Goal: Feedback & Contribution: Leave review/rating

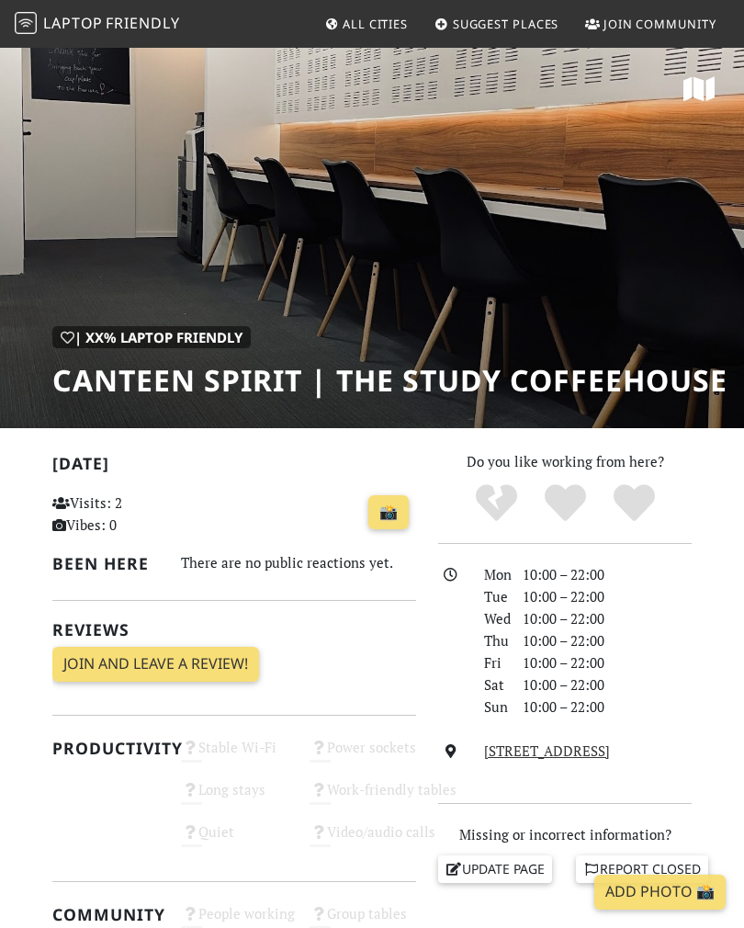
click at [97, 657] on link "Join and leave a review!" at bounding box center [155, 663] width 207 height 35
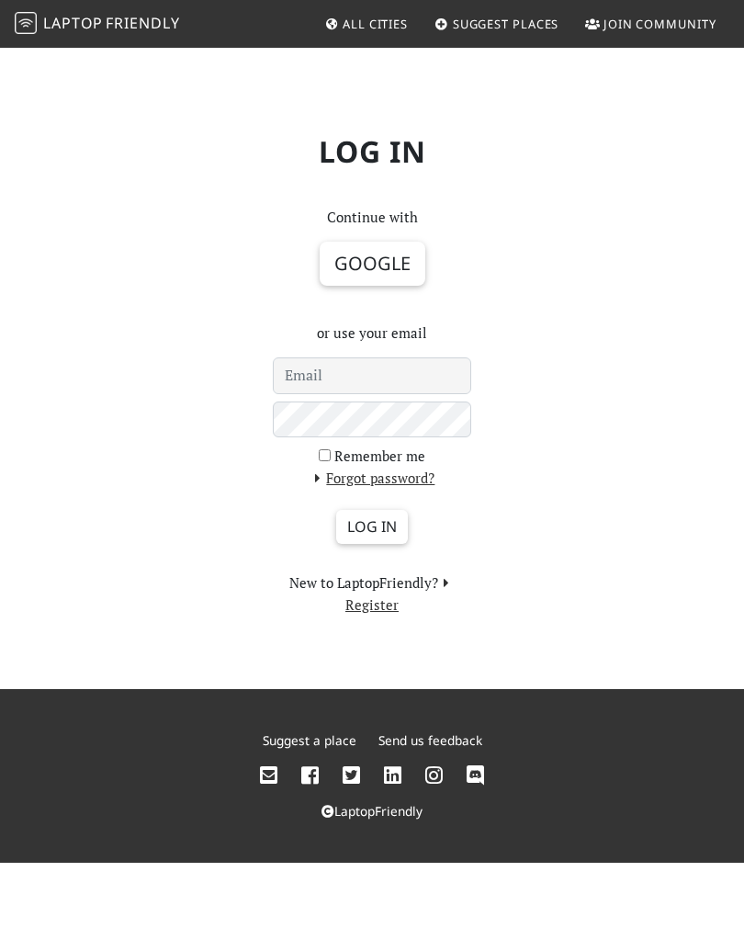
click at [389, 265] on button "Google" at bounding box center [373, 264] width 106 height 44
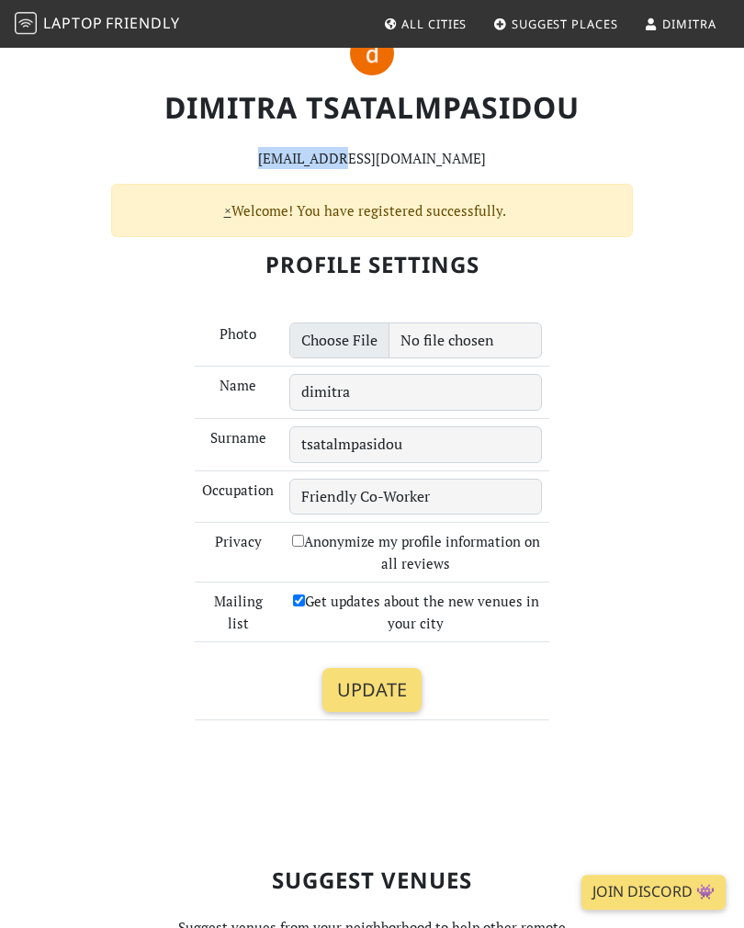
scroll to position [73, 0]
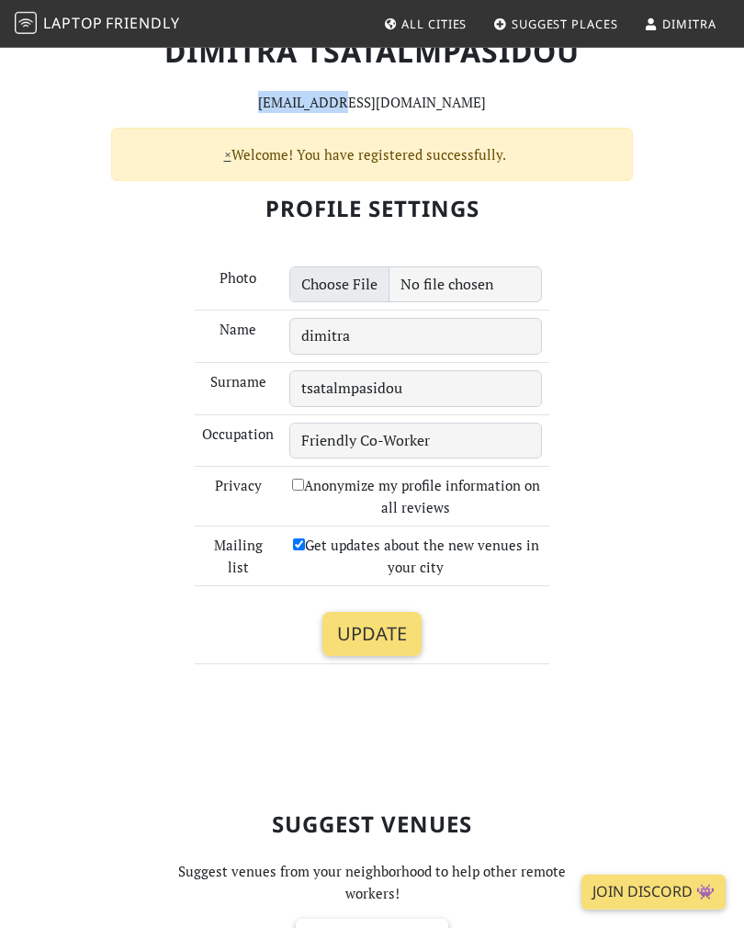
click at [358, 629] on input "Update" at bounding box center [371, 634] width 99 height 44
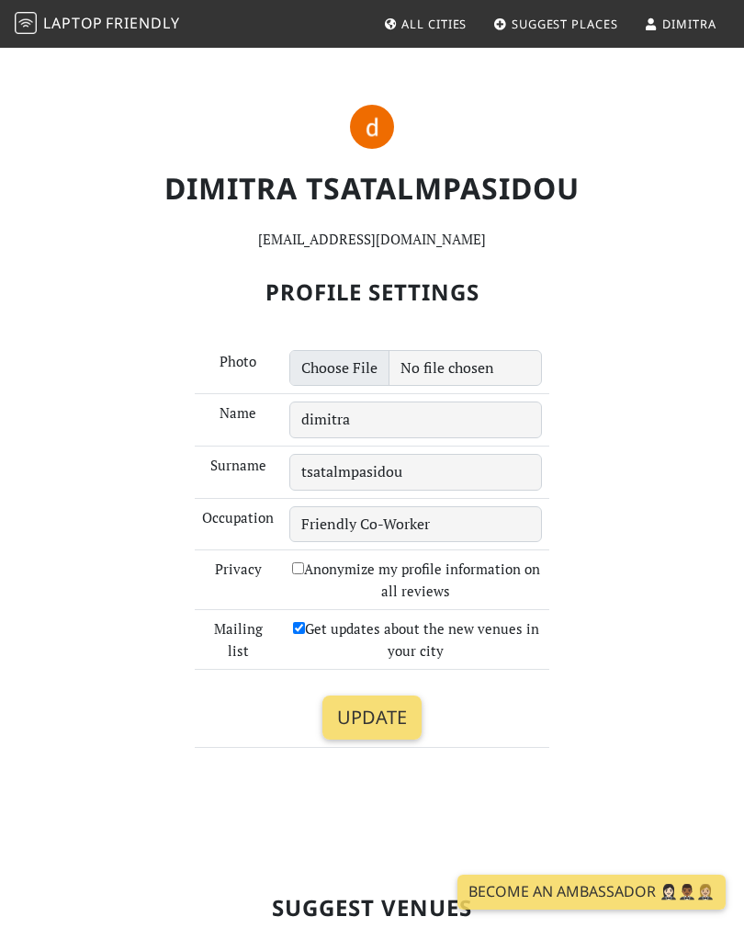
click at [392, 706] on input "Update" at bounding box center [371, 717] width 99 height 44
click at [387, 705] on input "Update" at bounding box center [371, 717] width 99 height 44
click at [674, 27] on span "dimitra" at bounding box center [688, 24] width 53 height 17
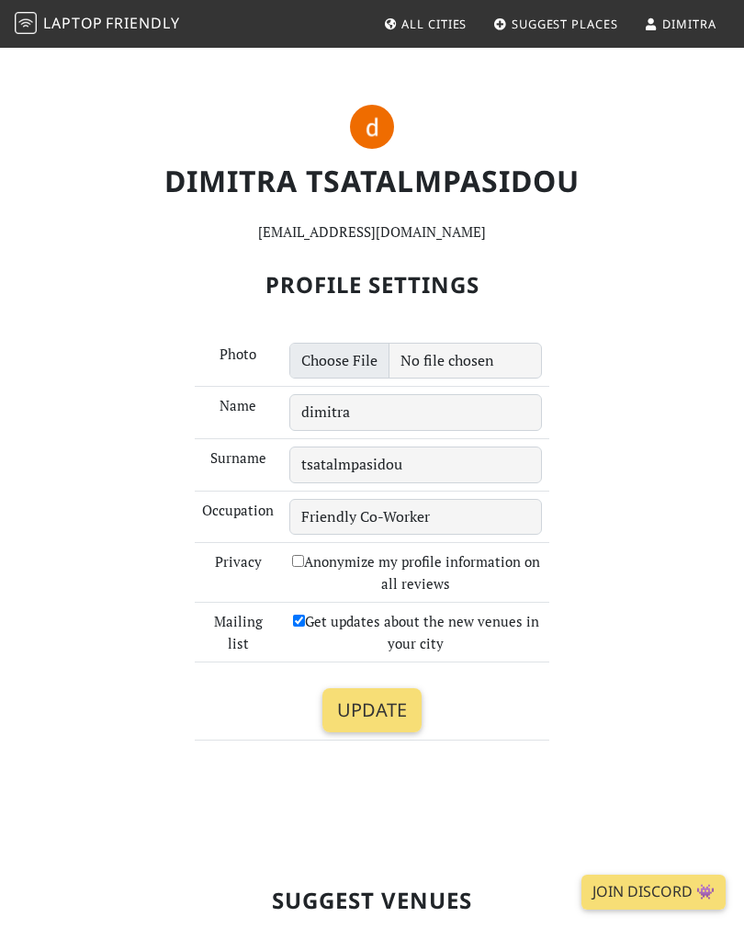
click at [693, 31] on span "dimitra" at bounding box center [688, 24] width 53 height 17
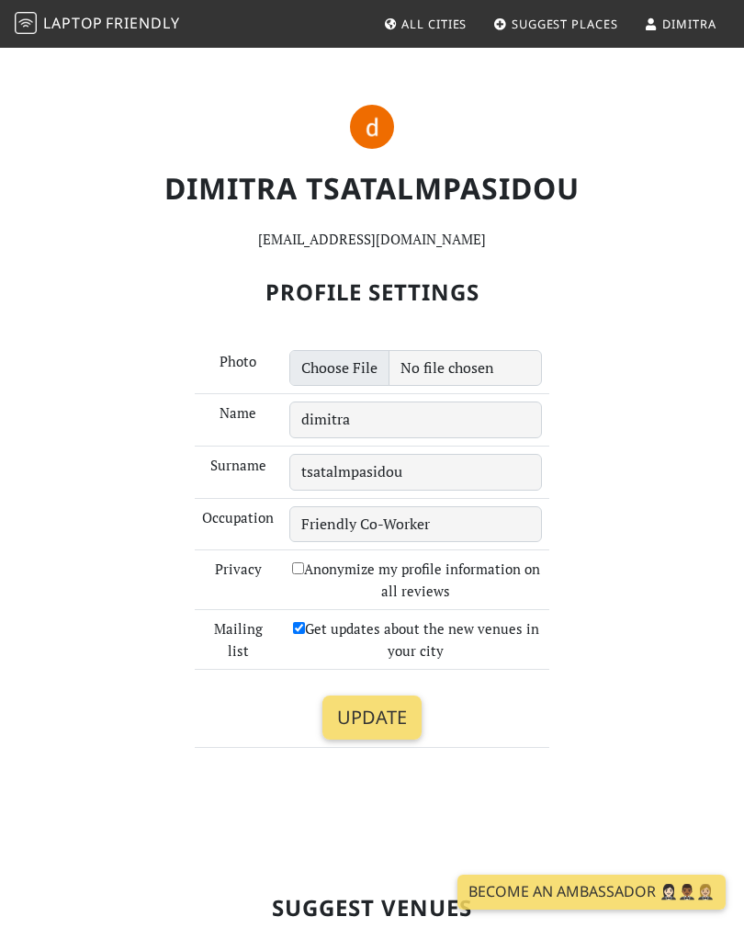
click at [669, 27] on span "dimitra" at bounding box center [688, 24] width 53 height 17
